Goal: Task Accomplishment & Management: Manage account settings

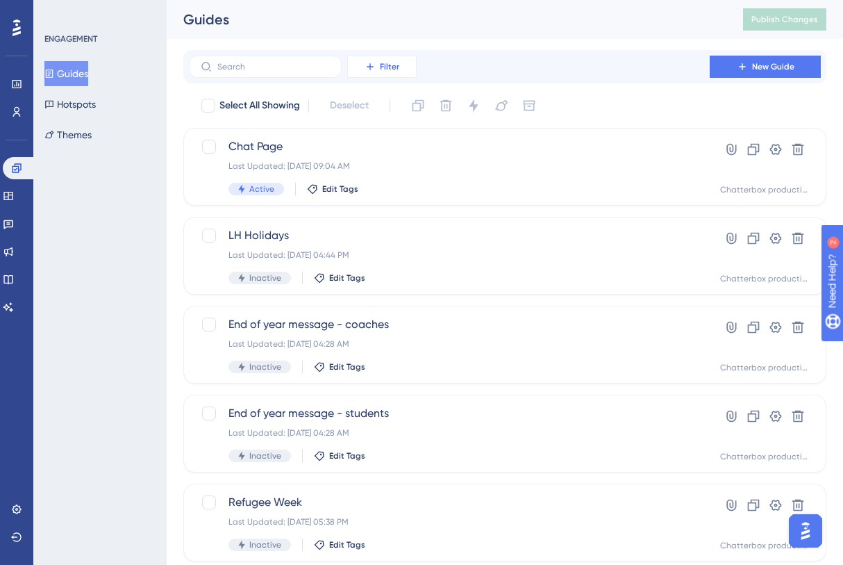
click at [383, 68] on span "Filter" at bounding box center [389, 66] width 19 height 11
click at [170, 92] on div "Performance Users Engagement Widgets Feedback Product Updates Knowledge Base AI…" at bounding box center [505, 528] width 677 height 1056
click at [393, 72] on button "Filter" at bounding box center [381, 67] width 69 height 22
click at [442, 63] on div "Filter Tags Tags Segments Segments Containers Containers Status Status Date Cre…" at bounding box center [505, 67] width 632 height 22
click at [402, 50] on div "Filter New Guide" at bounding box center [504, 66] width 643 height 33
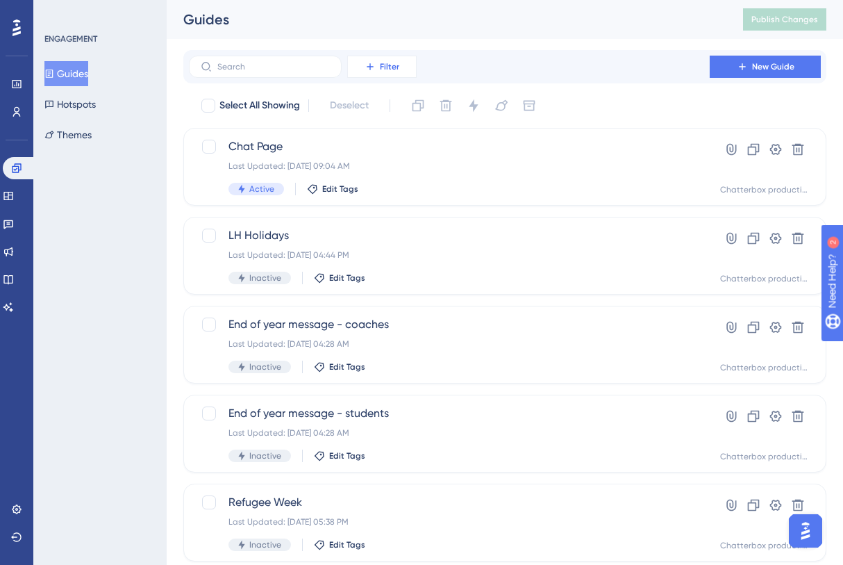
click at [391, 63] on span "Filter" at bounding box center [389, 66] width 19 height 11
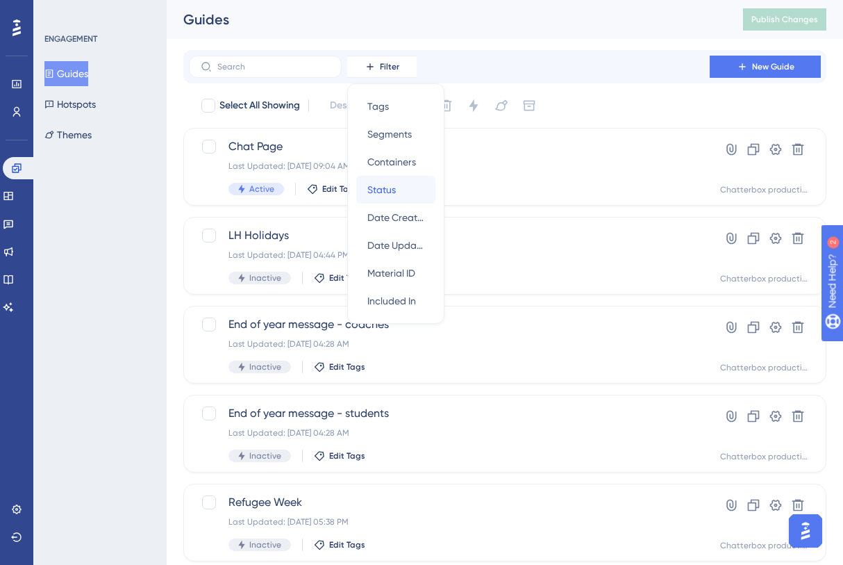
click at [384, 191] on span "Status" at bounding box center [382, 189] width 28 height 17
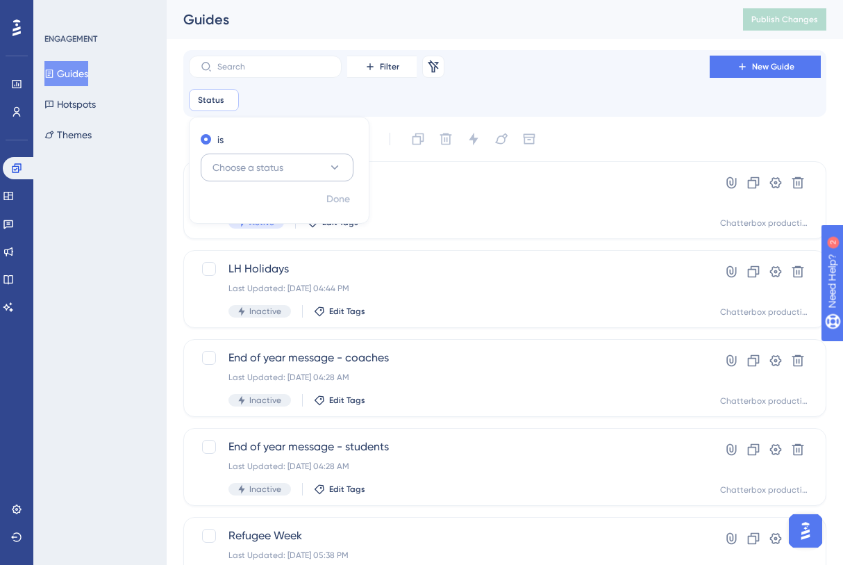
click at [298, 174] on button "Choose a status" at bounding box center [277, 168] width 153 height 28
click at [282, 222] on div "Active Active" at bounding box center [277, 210] width 113 height 28
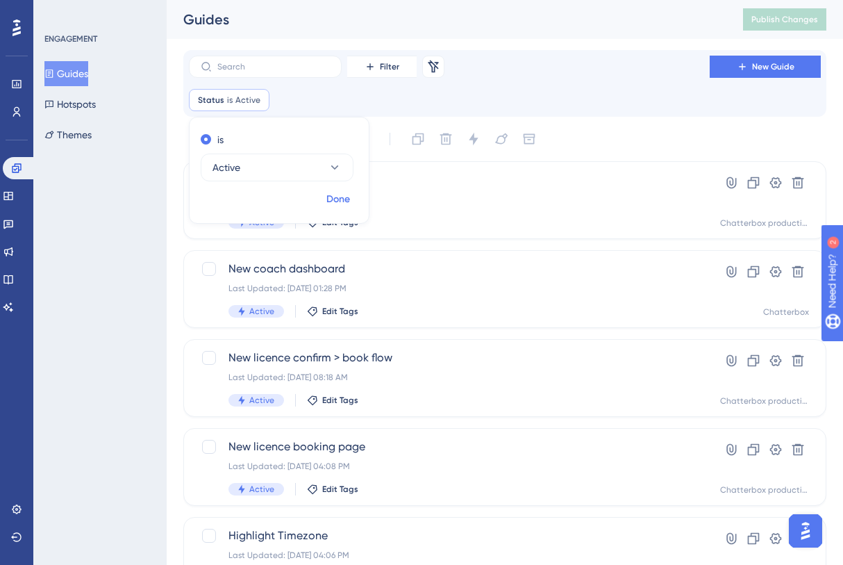
click at [327, 208] on button "Done" at bounding box center [338, 199] width 39 height 25
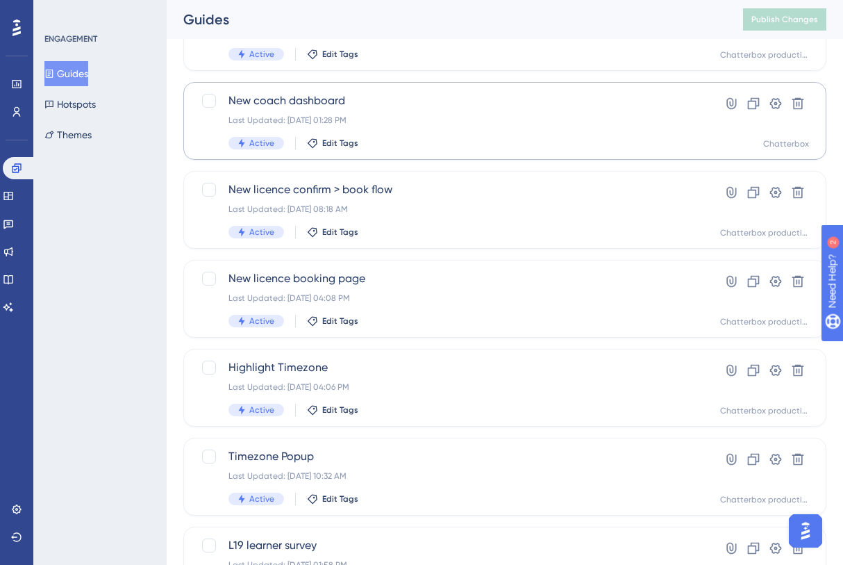
scroll to position [181, 0]
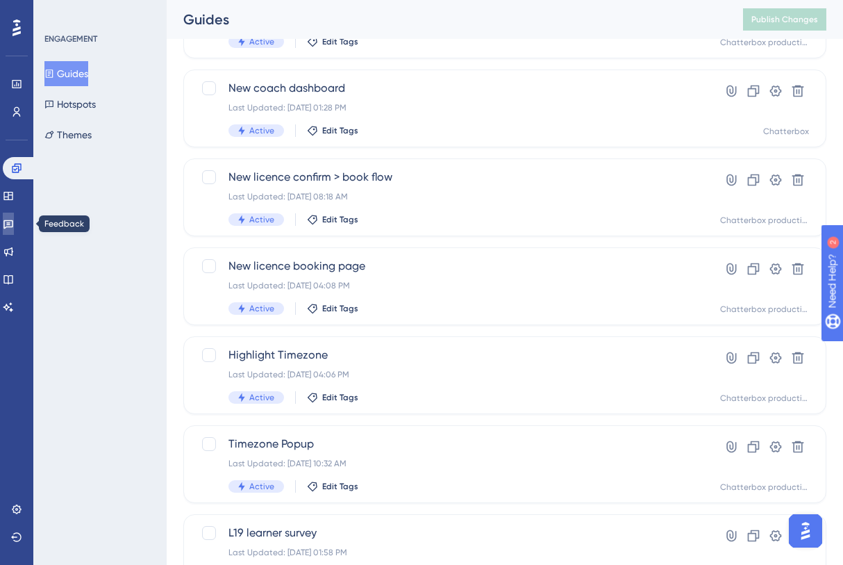
click at [14, 224] on icon at bounding box center [8, 223] width 11 height 11
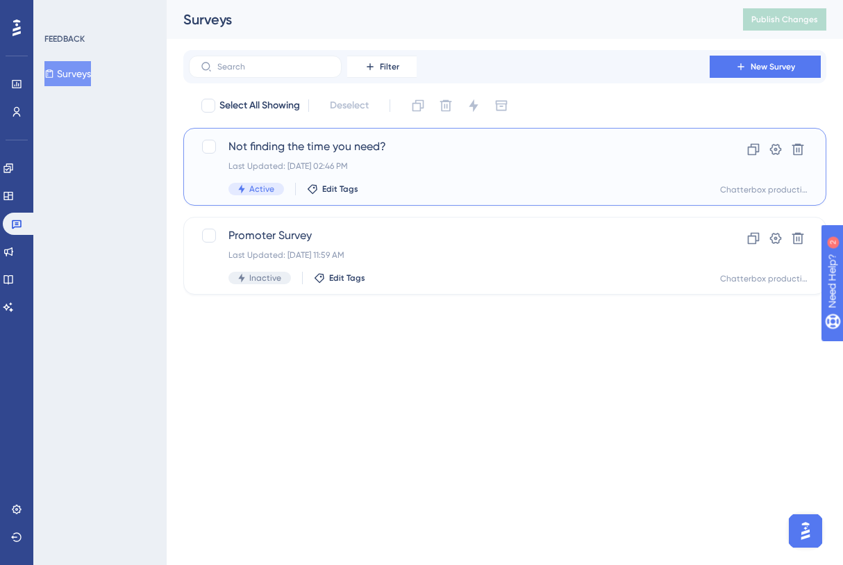
click at [331, 154] on span "Not finding the time you need?" at bounding box center [450, 146] width 442 height 17
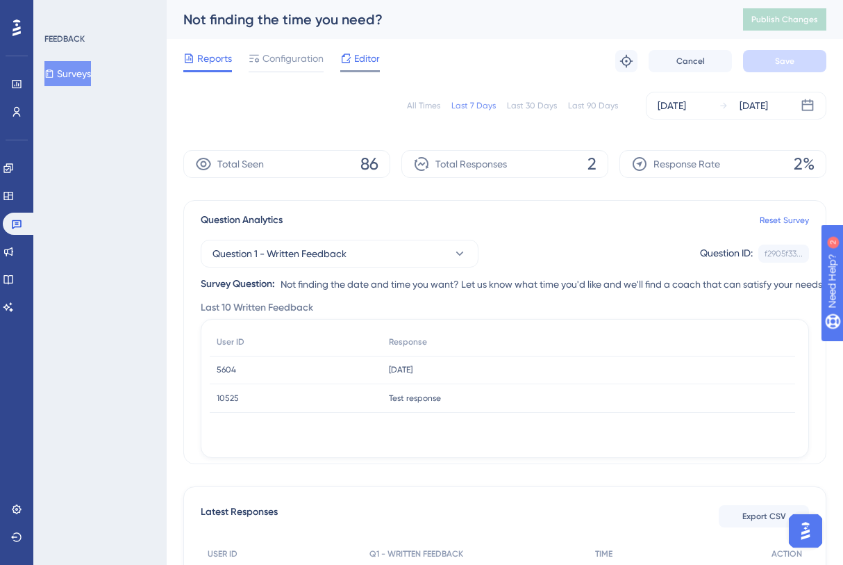
click at [356, 60] on span "Editor" at bounding box center [367, 58] width 26 height 17
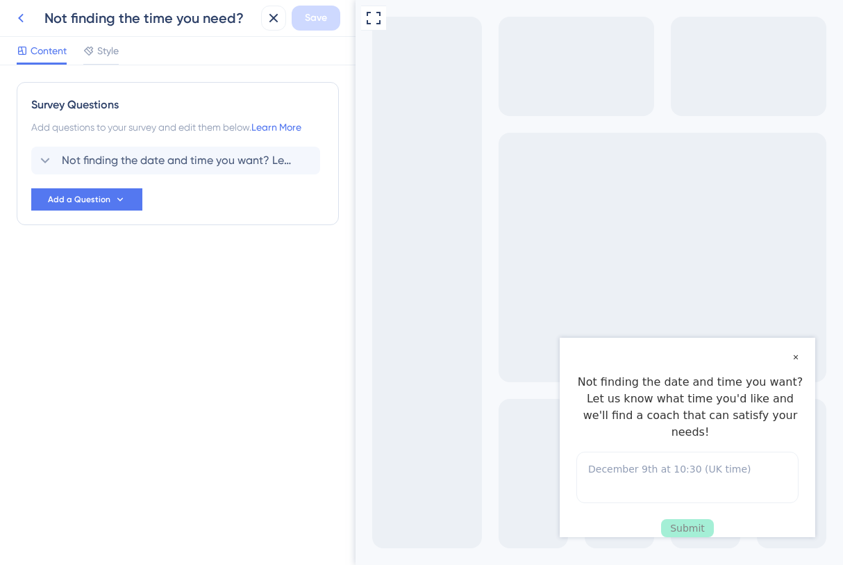
click at [24, 10] on icon at bounding box center [21, 18] width 17 height 17
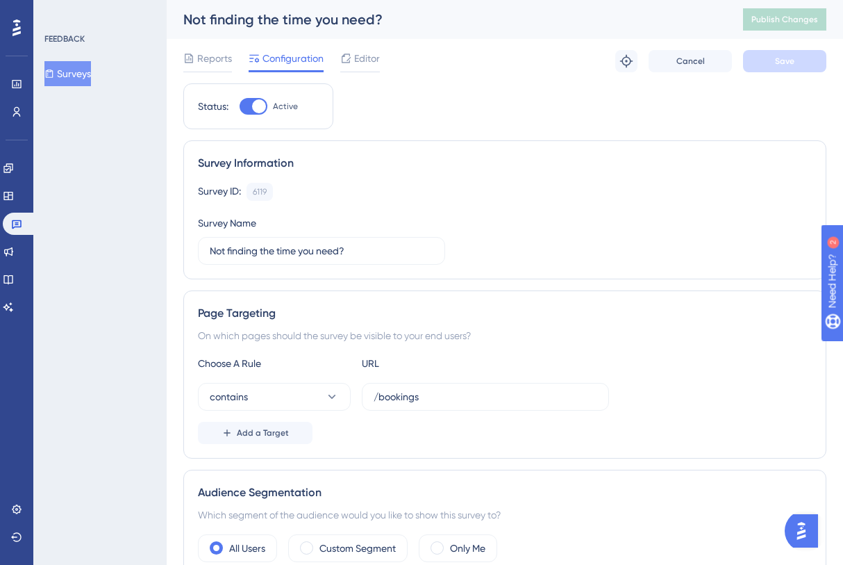
click at [256, 108] on div at bounding box center [259, 106] width 14 height 14
click at [240, 107] on input "Active" at bounding box center [239, 106] width 1 height 1
checkbox input "false"
click at [787, 59] on span "Save" at bounding box center [784, 61] width 19 height 11
